Goal: Information Seeking & Learning: Learn about a topic

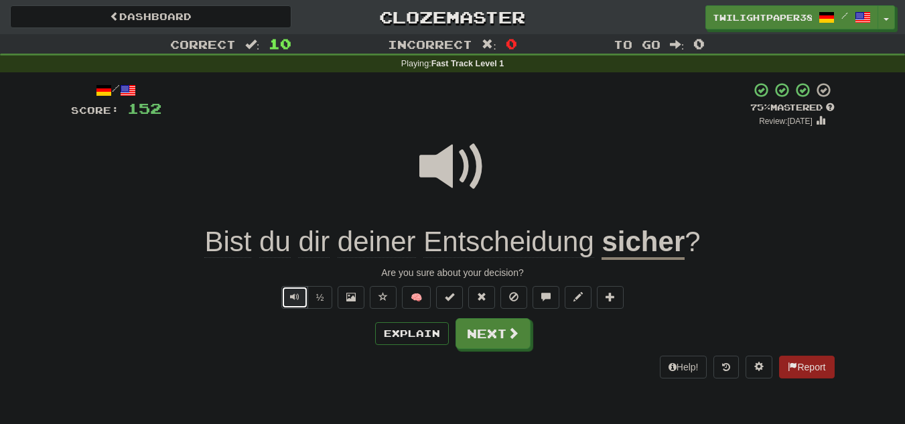
drag, startPoint x: 287, startPoint y: 293, endPoint x: 263, endPoint y: 281, distance: 26.7
click at [287, 293] on button "Text-to-speech controls" at bounding box center [294, 297] width 27 height 23
click at [296, 294] on span "Text-to-speech controls" at bounding box center [294, 296] width 9 height 9
click at [673, 247] on u "sicher" at bounding box center [643, 243] width 83 height 34
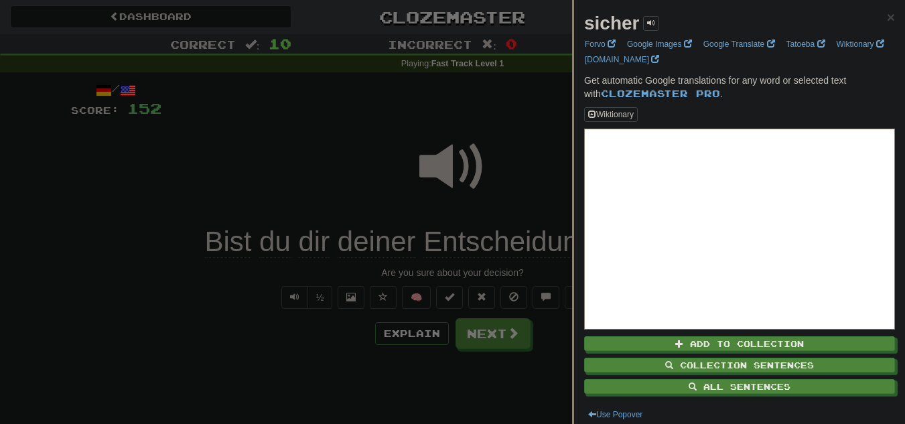
click at [230, 189] on div at bounding box center [452, 212] width 905 height 424
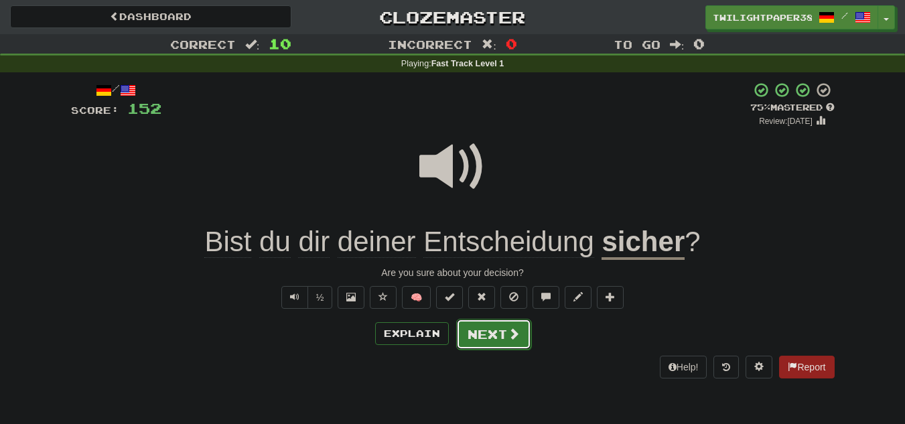
click at [485, 338] on button "Next" at bounding box center [493, 334] width 75 height 31
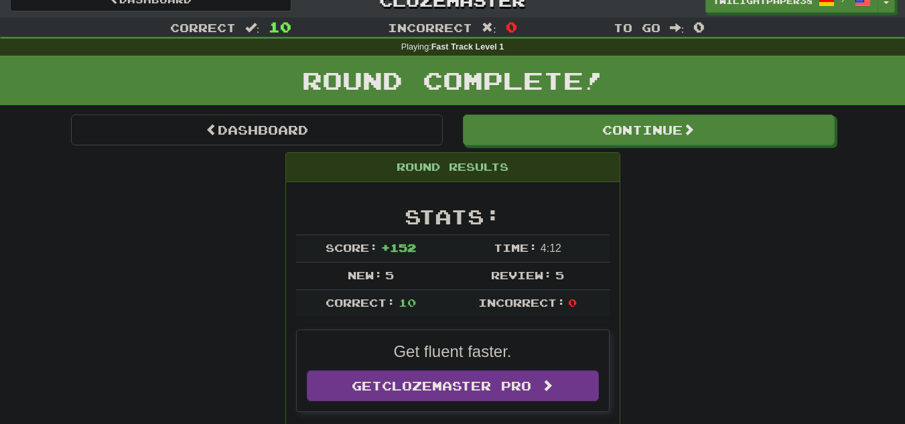
scroll to position [16, 0]
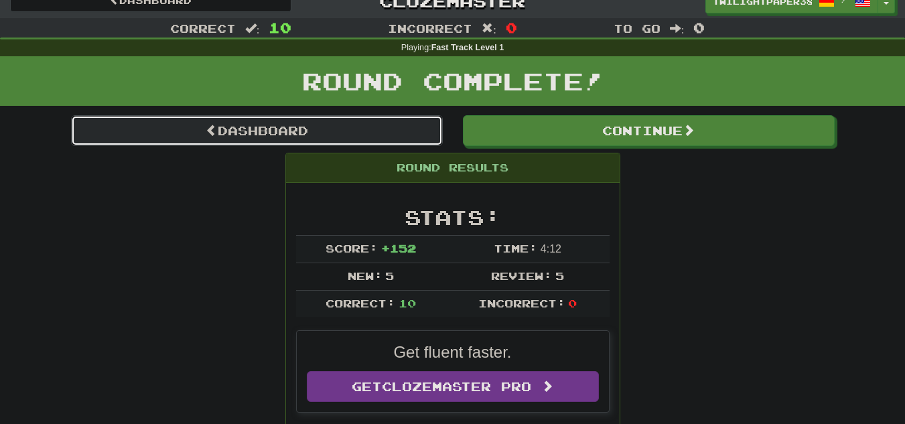
click at [350, 128] on link "Dashboard" at bounding box center [257, 130] width 372 height 31
